Goal: Check status: Check status

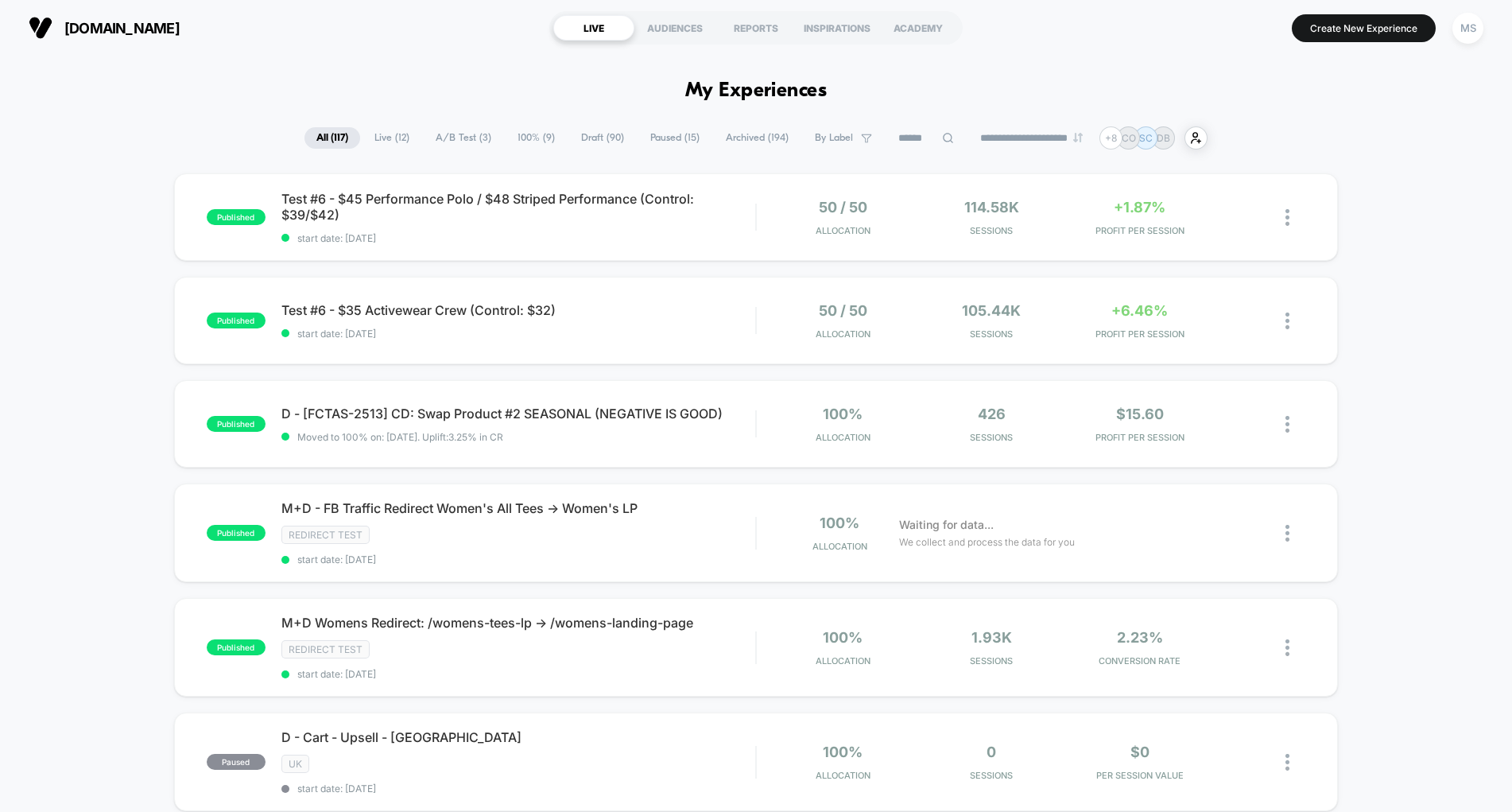
click at [473, 144] on span "A/B Test ( 3 )" at bounding box center [463, 138] width 80 height 21
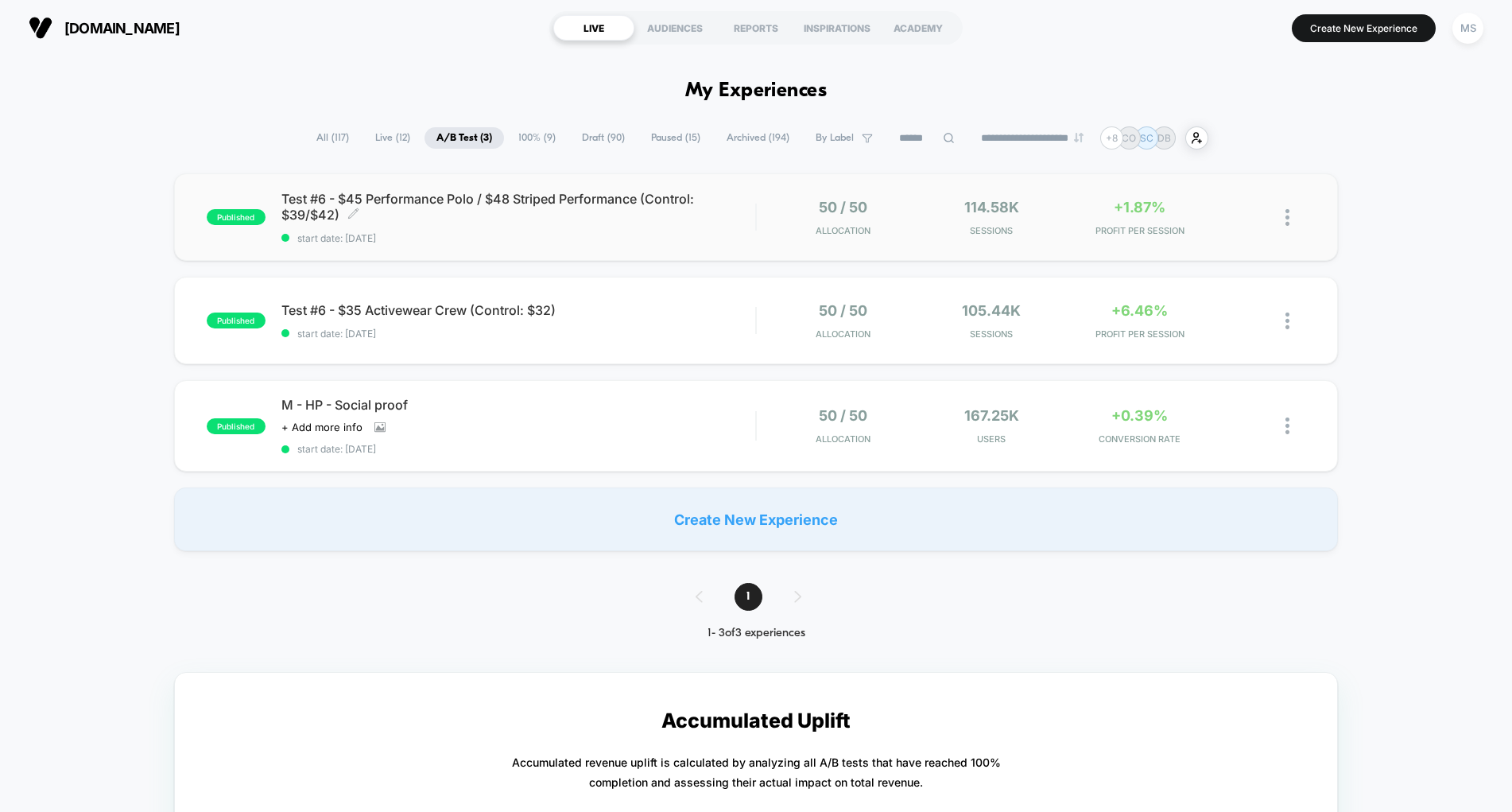
click at [591, 195] on span "Test #6 - $45 Performance Polo / $48 Striped Performance (Control: $39/$42) Cli…" at bounding box center [519, 206] width 474 height 32
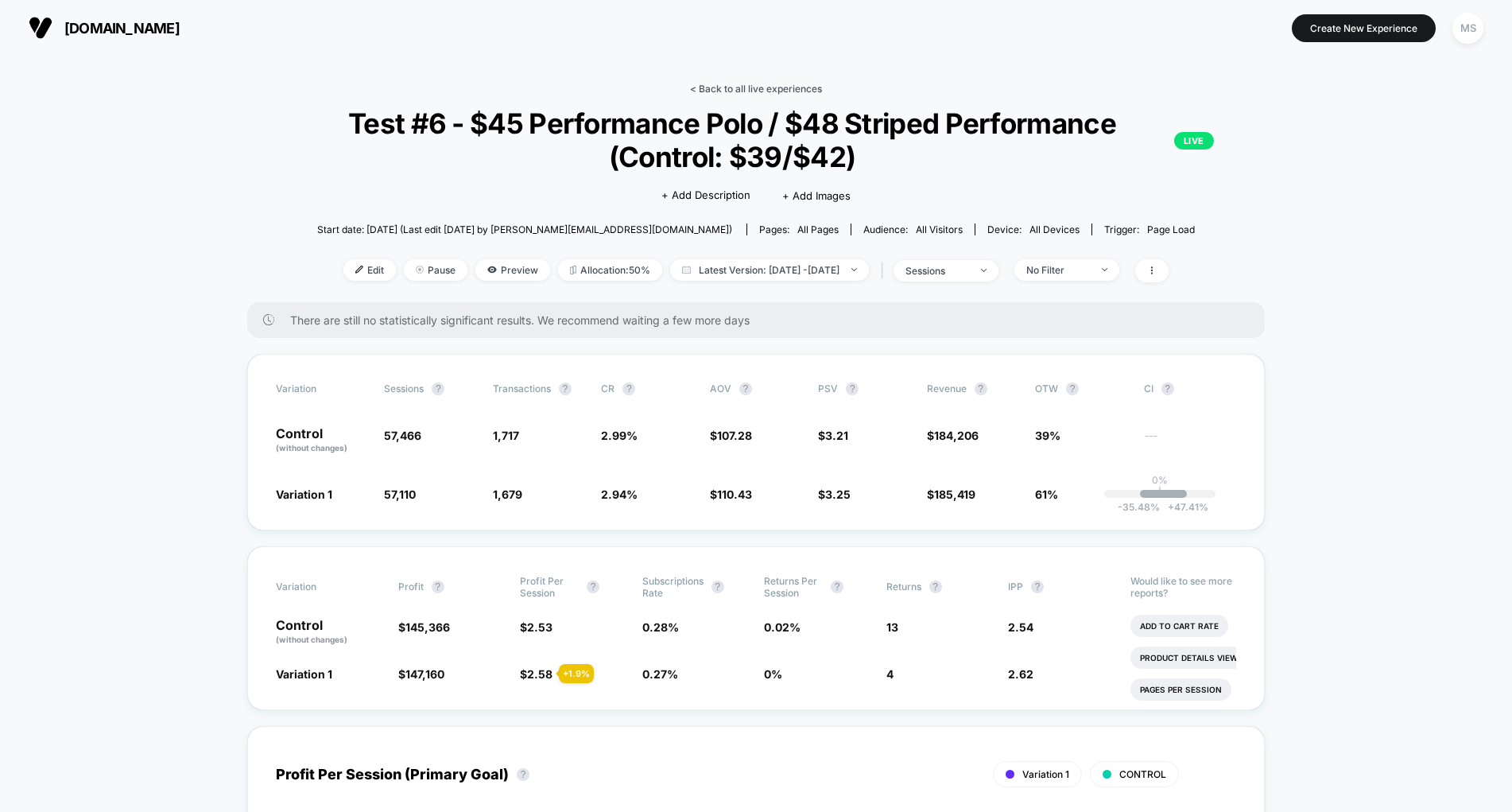
click at [772, 87] on link "< Back to all live experiences" at bounding box center [756, 89] width 132 height 12
